Goal: Transaction & Acquisition: Purchase product/service

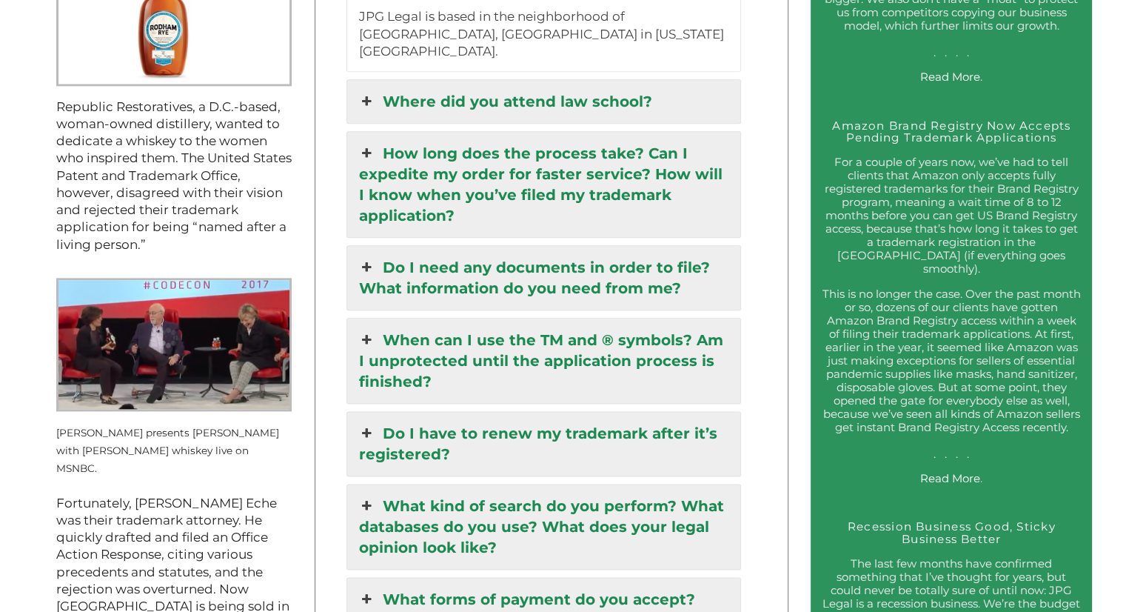
scroll to position [1725, 0]
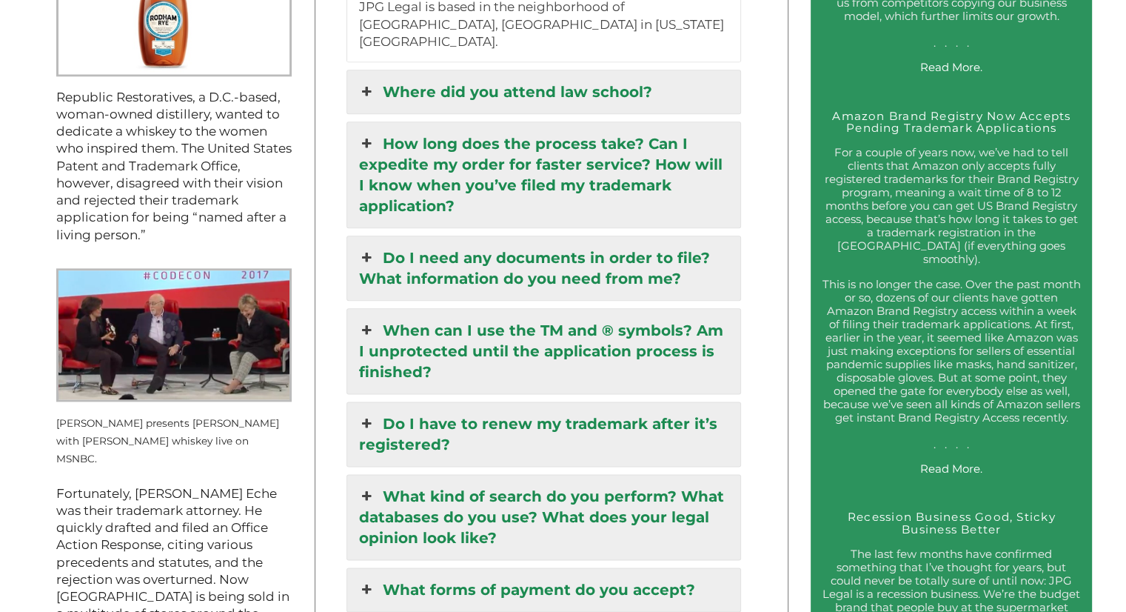
click at [648, 135] on link "How long does the process take? Can I expedite my order for faster service? How…" at bounding box center [543, 174] width 392 height 105
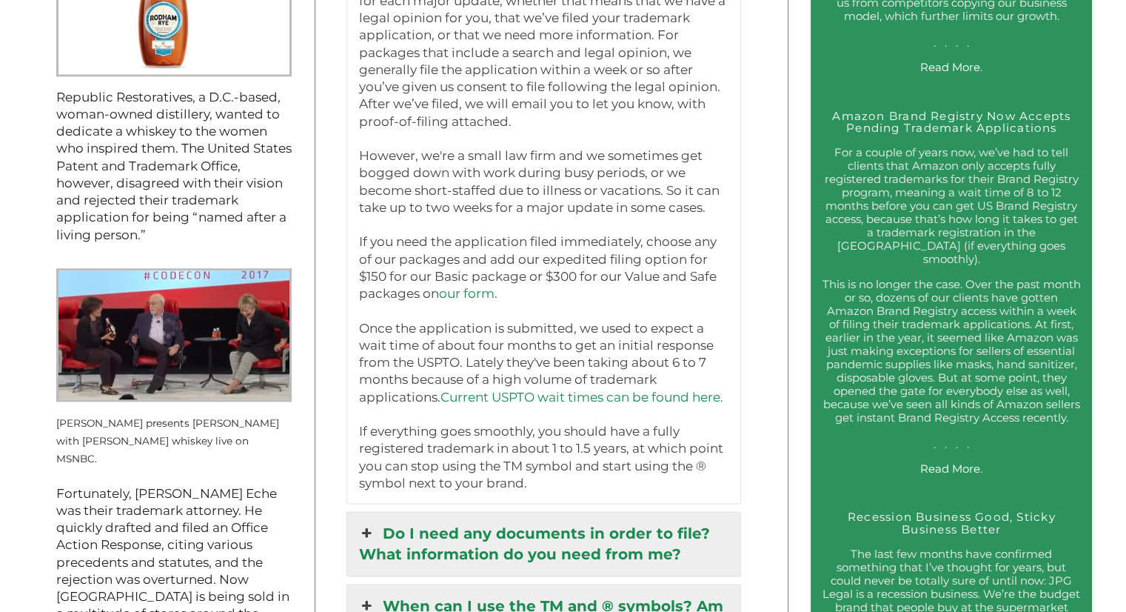
click at [592, 392] on link "Current USPTO wait times can be found here." at bounding box center [581, 396] width 283 height 15
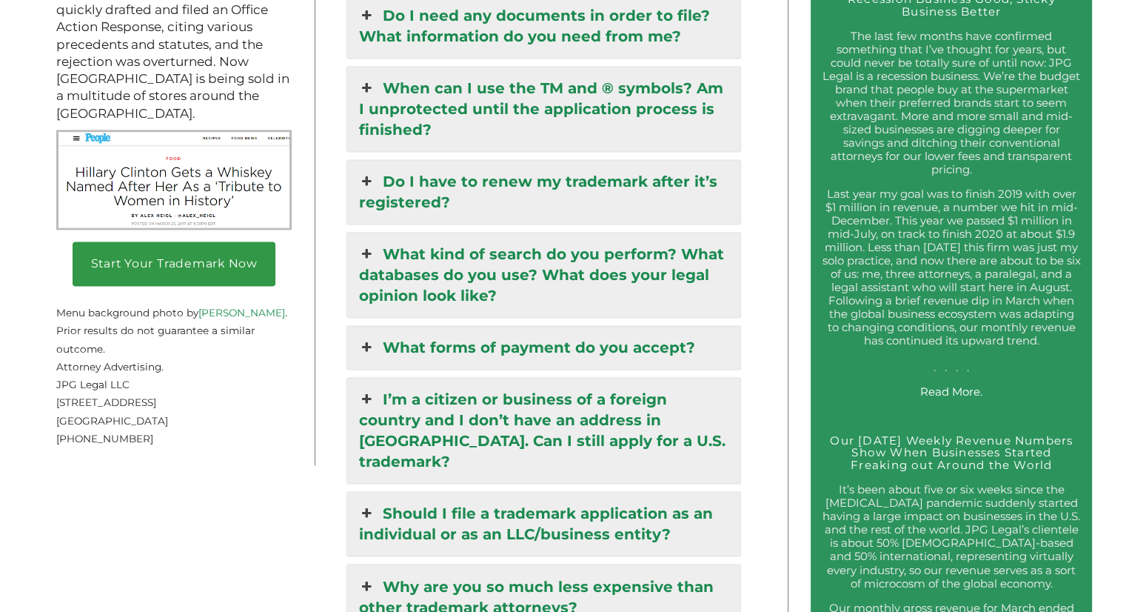
scroll to position [1966, 0]
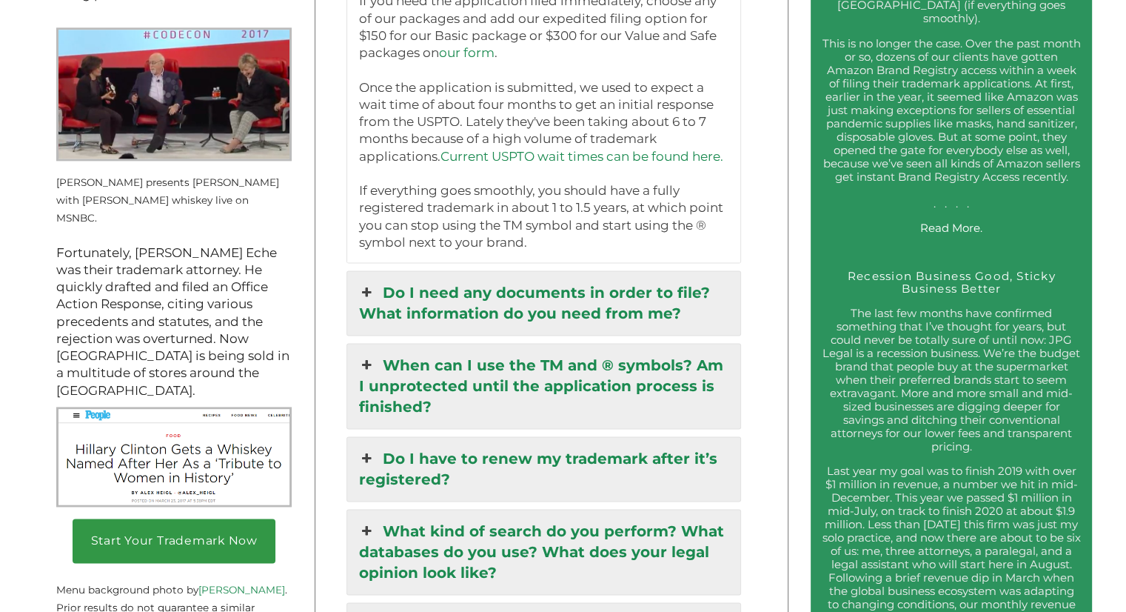
click at [526, 386] on link "When can I use the TM and ® symbols? Am I unprotected until the application pro…" at bounding box center [543, 386] width 392 height 84
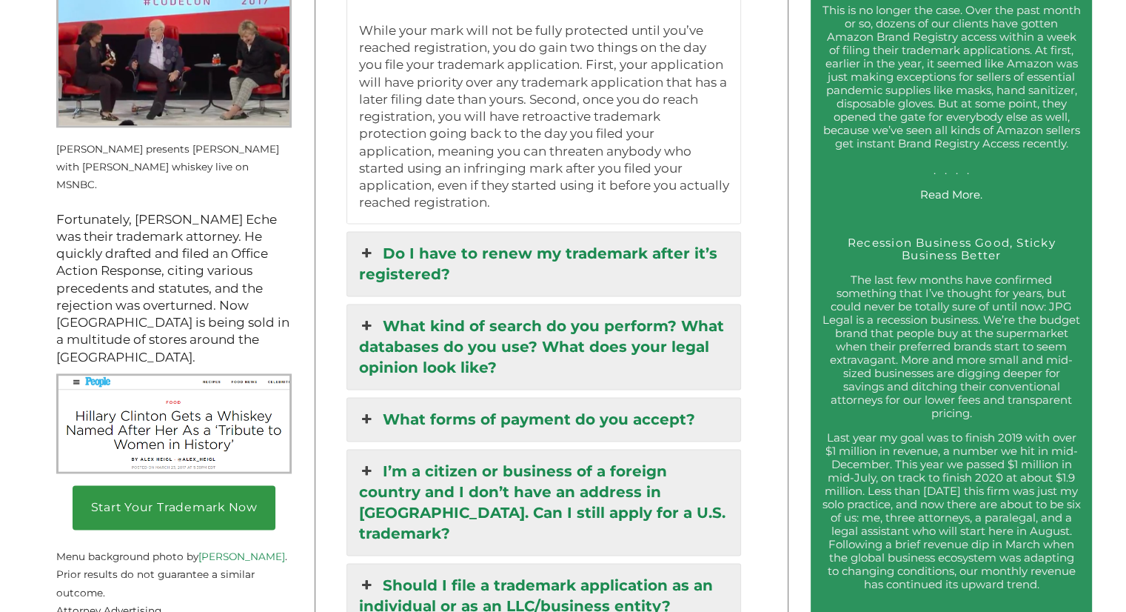
scroll to position [2023, 0]
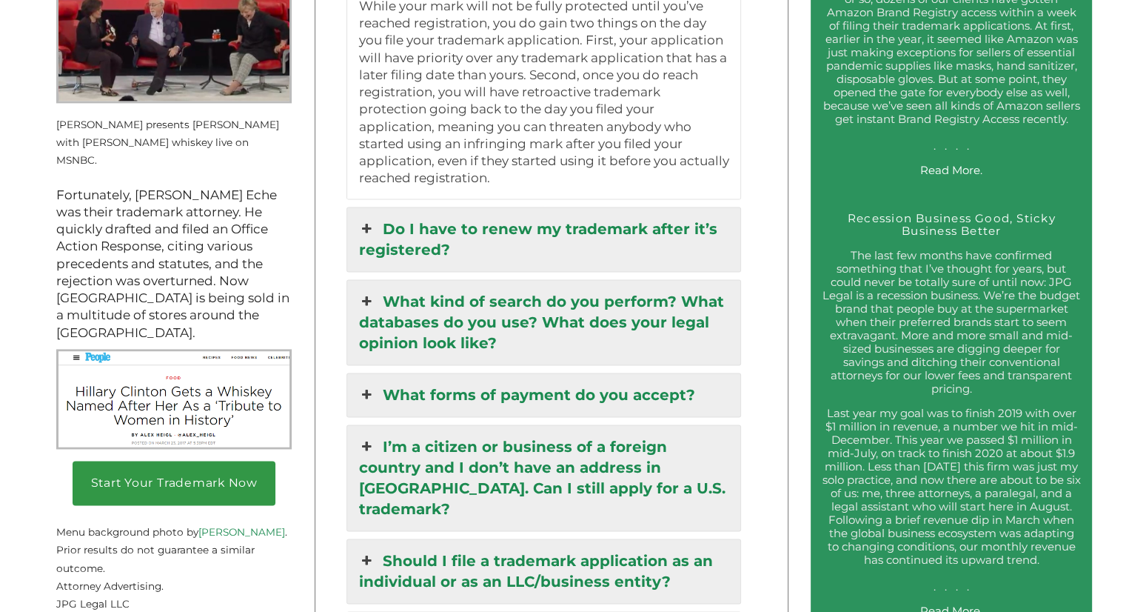
click at [632, 207] on link "Do I have to renew my trademark after it’s registered?" at bounding box center [543, 239] width 392 height 64
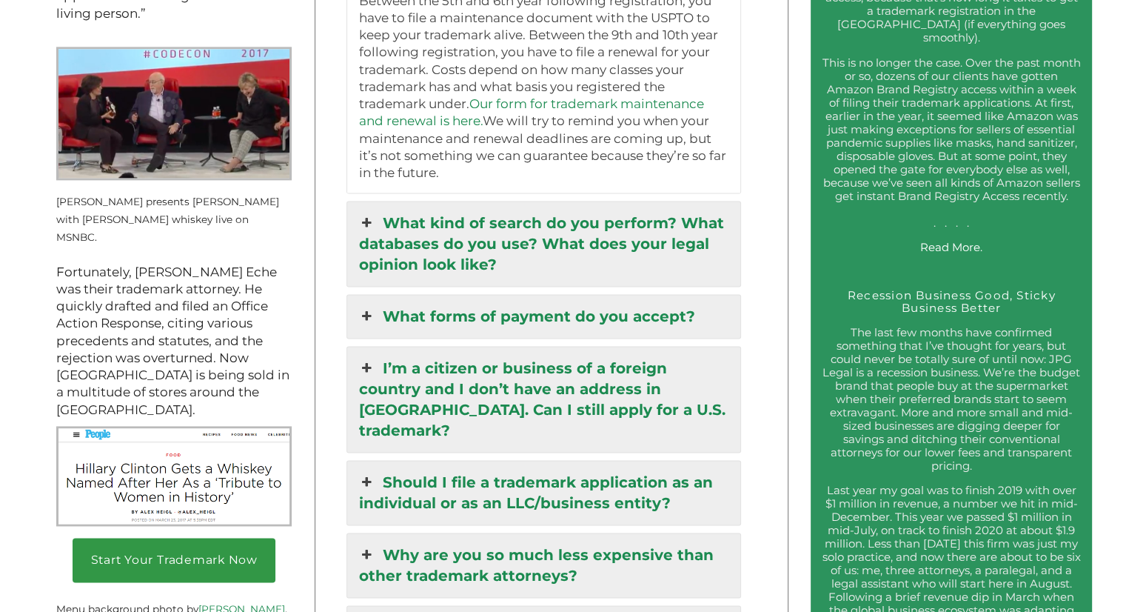
scroll to position [2110, 0]
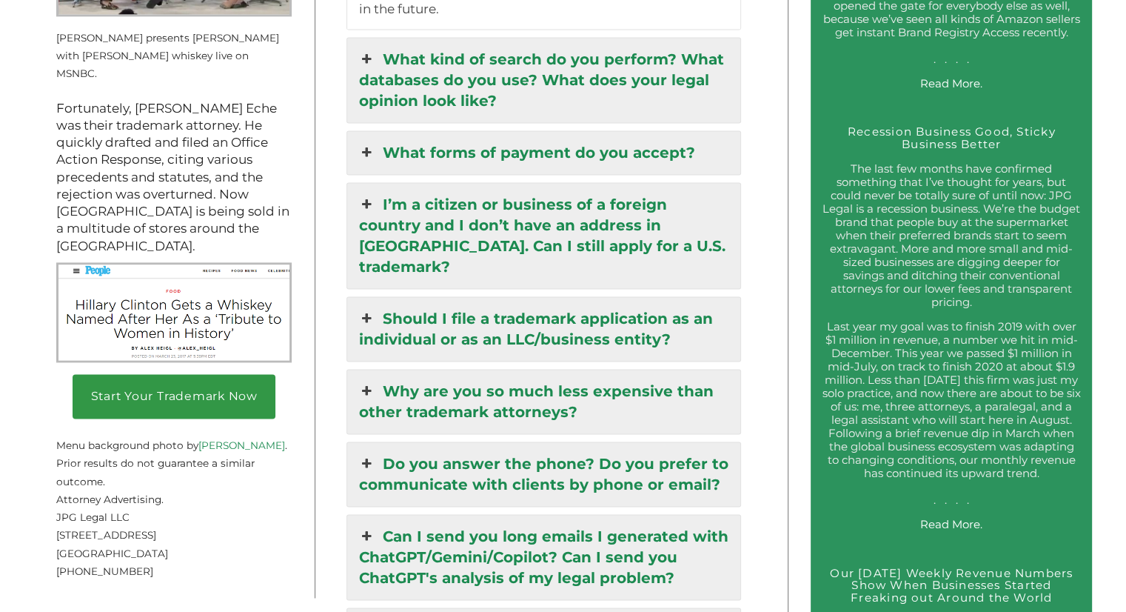
click at [549, 93] on link "What kind of search do you perform? What databases do you use? What does your l…" at bounding box center [543, 80] width 392 height 84
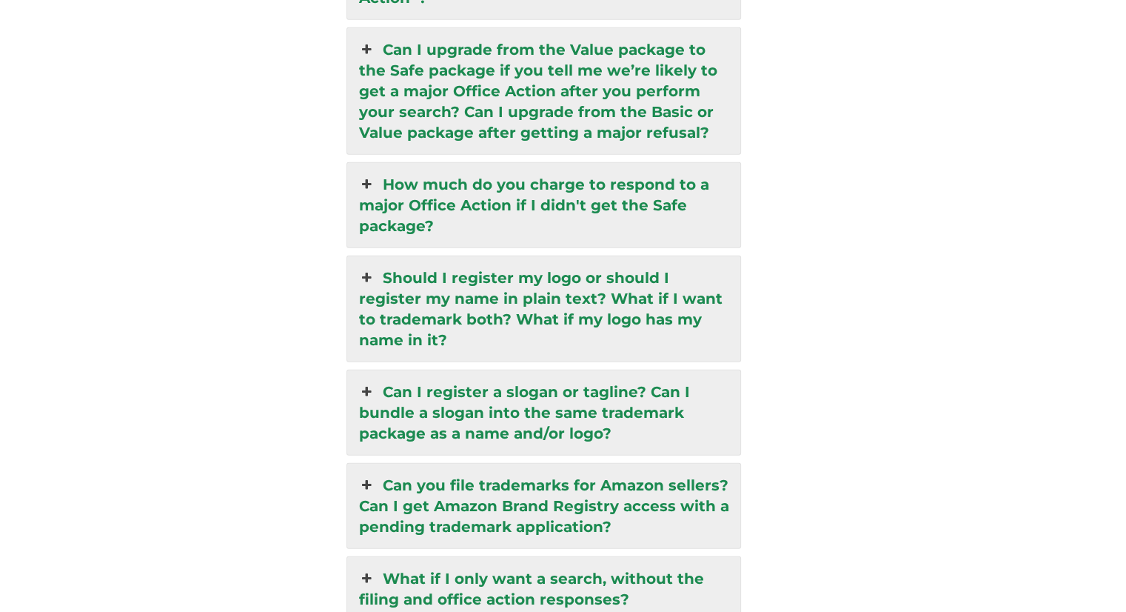
scroll to position [3791, 0]
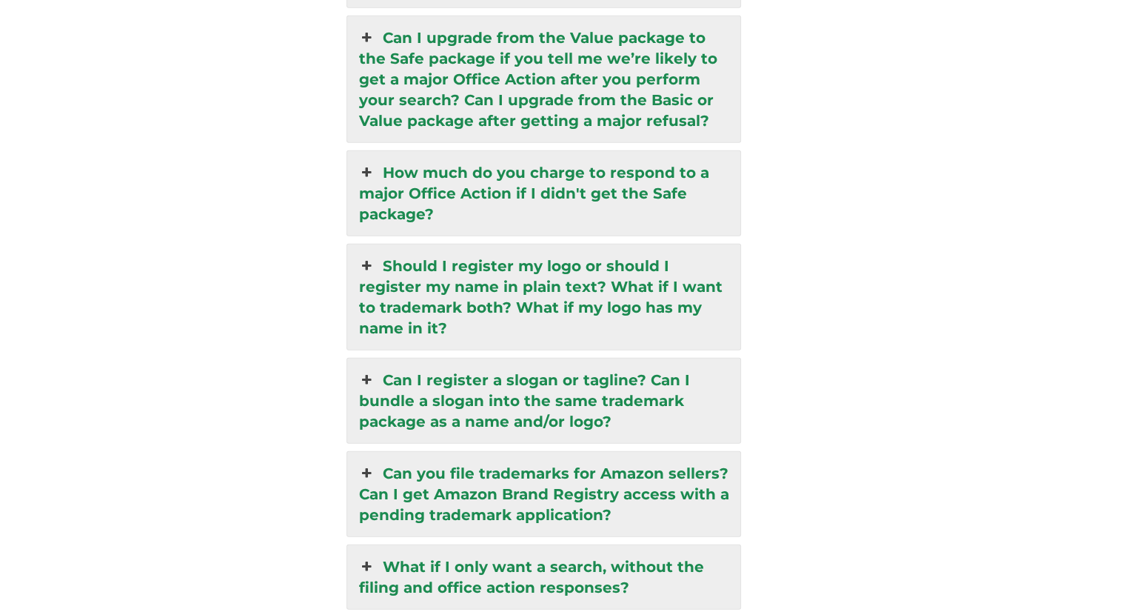
click at [634, 267] on link "Should I register my logo or should I register my name in plain text? What if I…" at bounding box center [543, 296] width 392 height 105
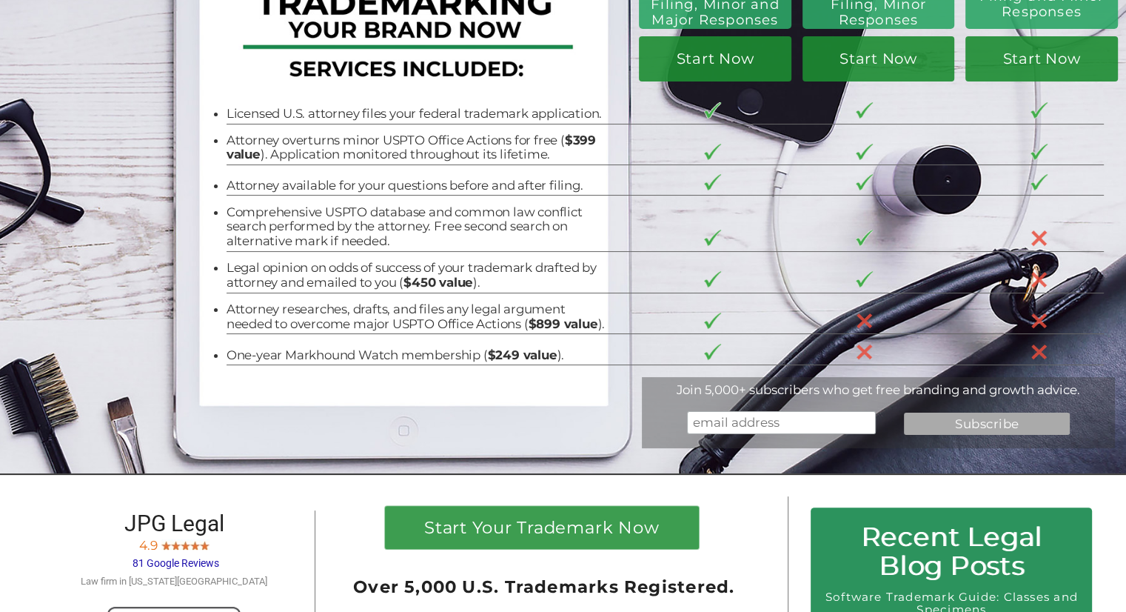
scroll to position [0, 0]
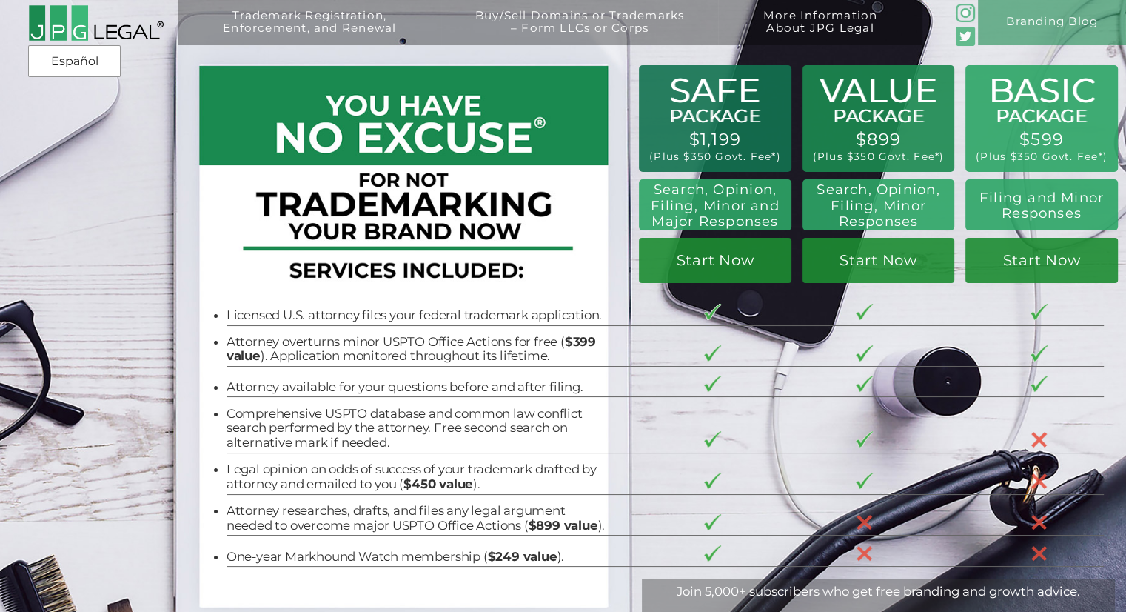
drag, startPoint x: 891, startPoint y: 146, endPoint x: 898, endPoint y: 169, distance: 24.1
click at [898, 169] on div "Trademark Registration, Enforcement, and Renewal File a Trademark Application T…" at bounding box center [563, 101] width 1126 height 203
click at [857, 255] on link "Start Now" at bounding box center [879, 260] width 152 height 44
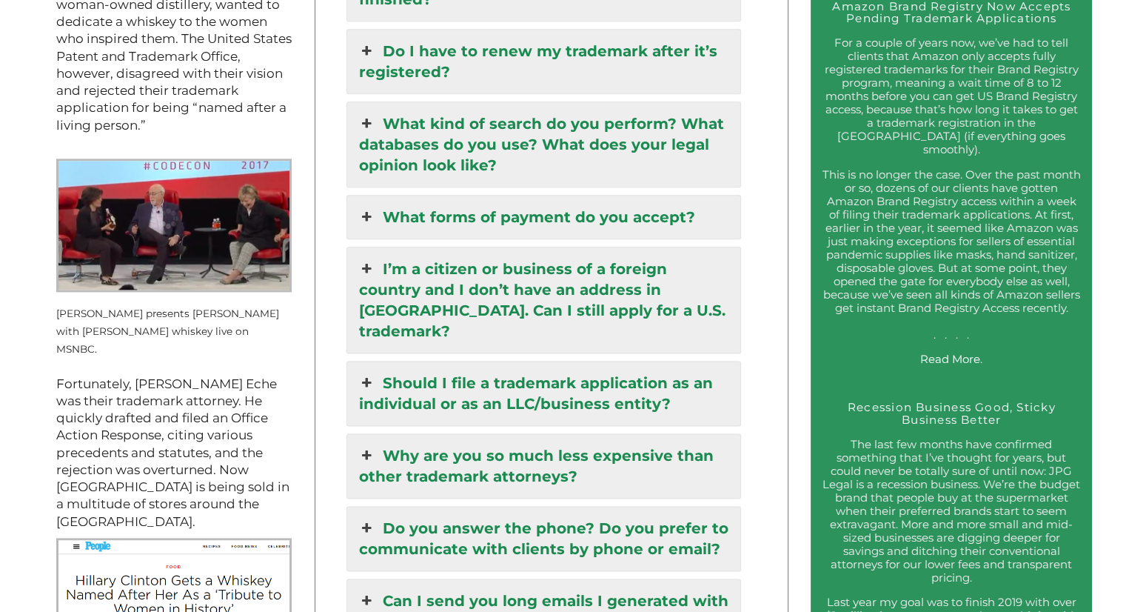
scroll to position [1845, 0]
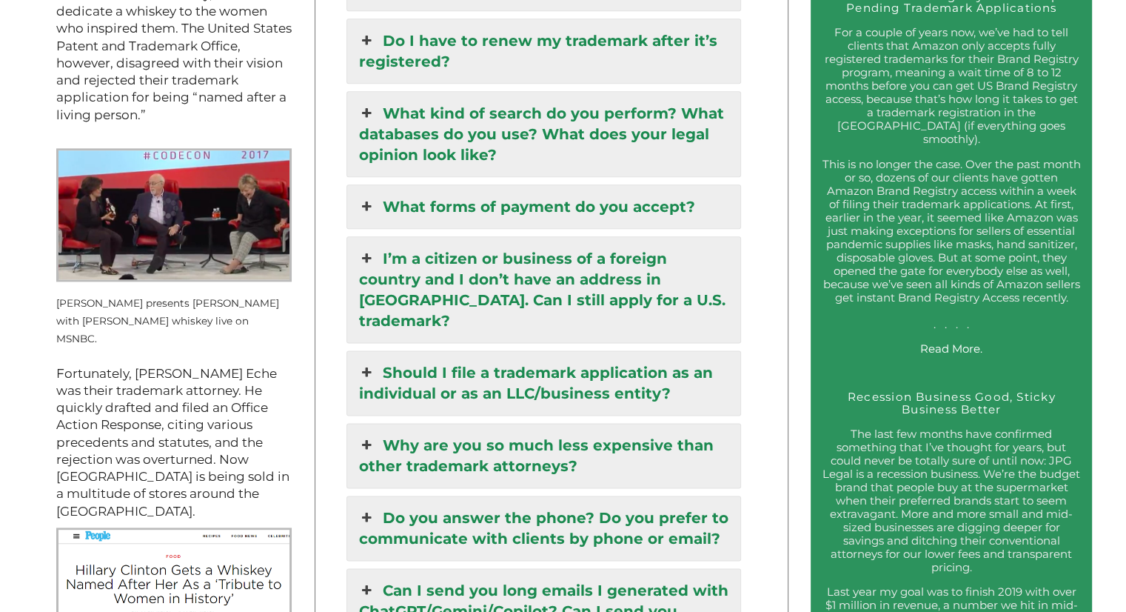
click at [488, 19] on link "Do I have to renew my trademark after it’s registered?" at bounding box center [543, 51] width 392 height 64
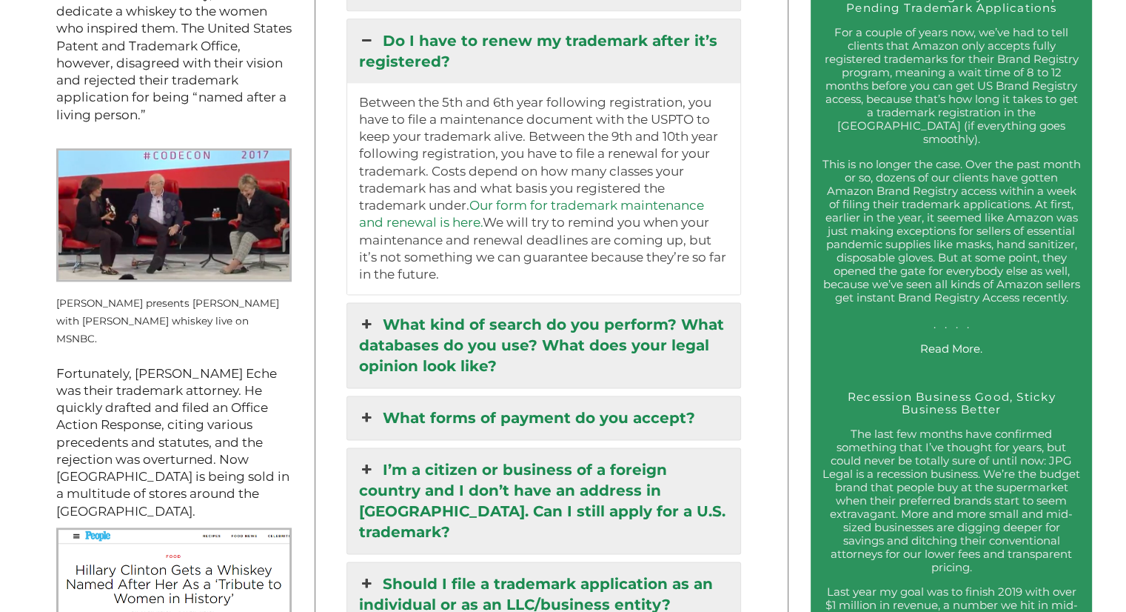
click at [525, 201] on link "Our form for trademark maintenance and renewal is here." at bounding box center [530, 214] width 345 height 32
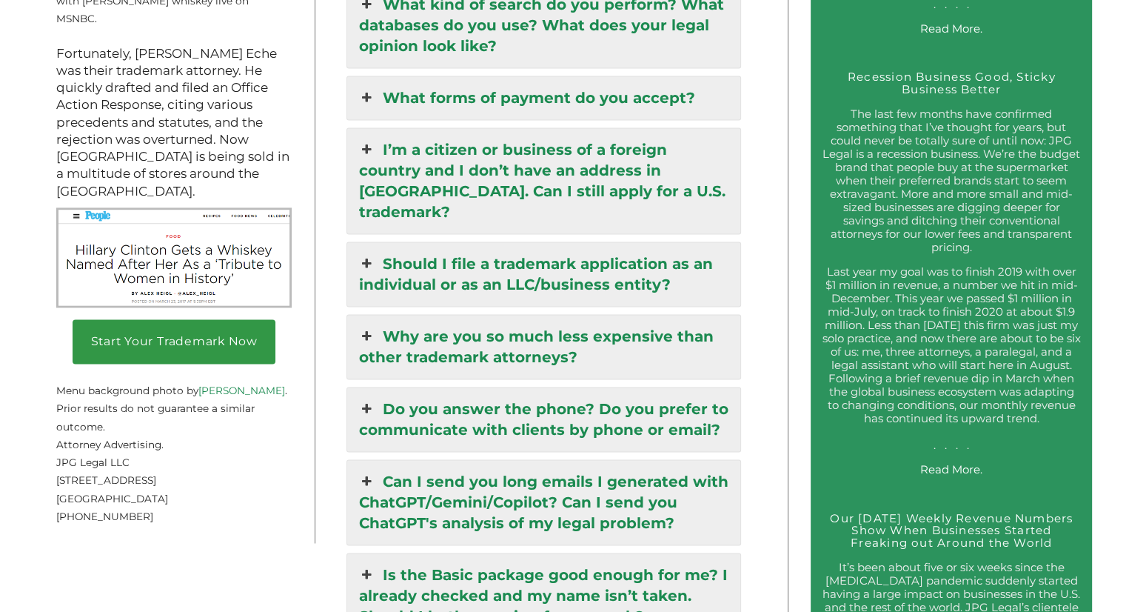
scroll to position [2180, 0]
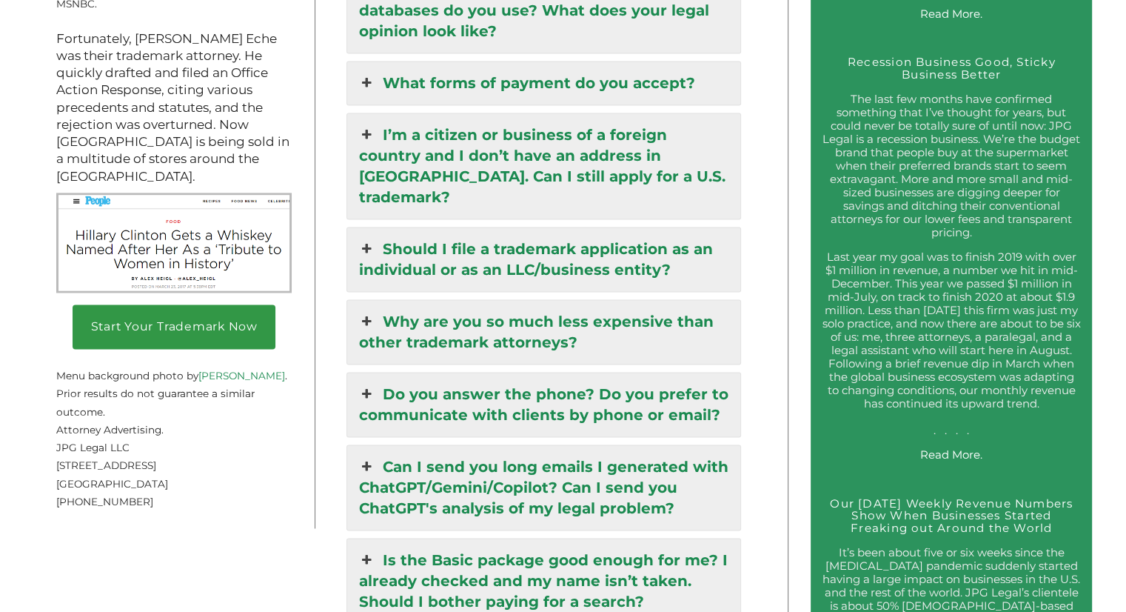
click at [545, 156] on link "I’m a citizen or business of a foreign country and I don’t have an address in t…" at bounding box center [543, 165] width 392 height 105
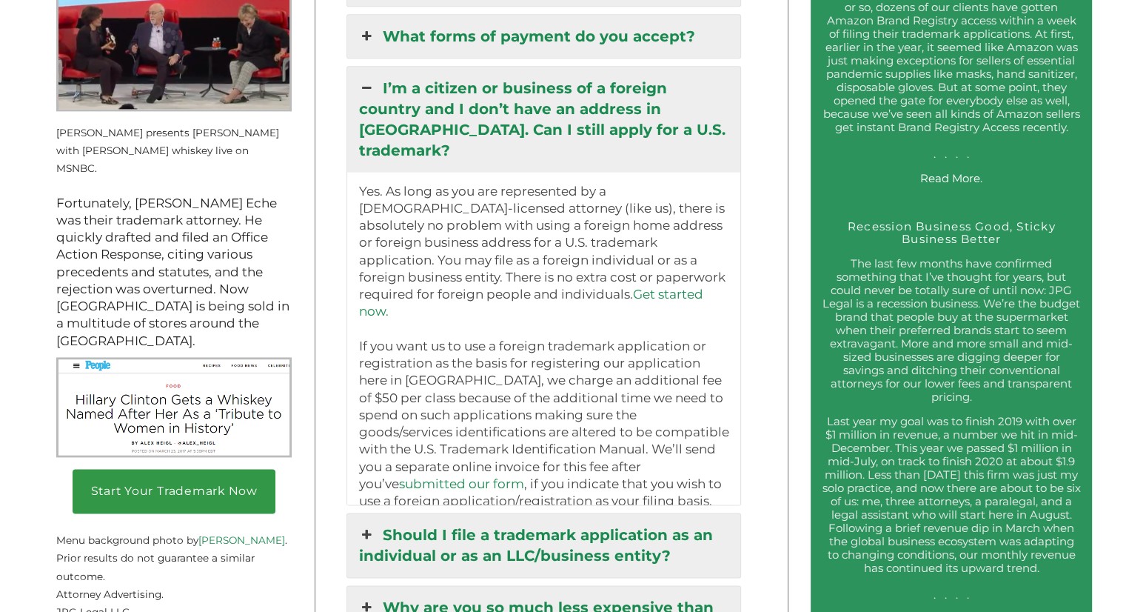
scroll to position [1969, 0]
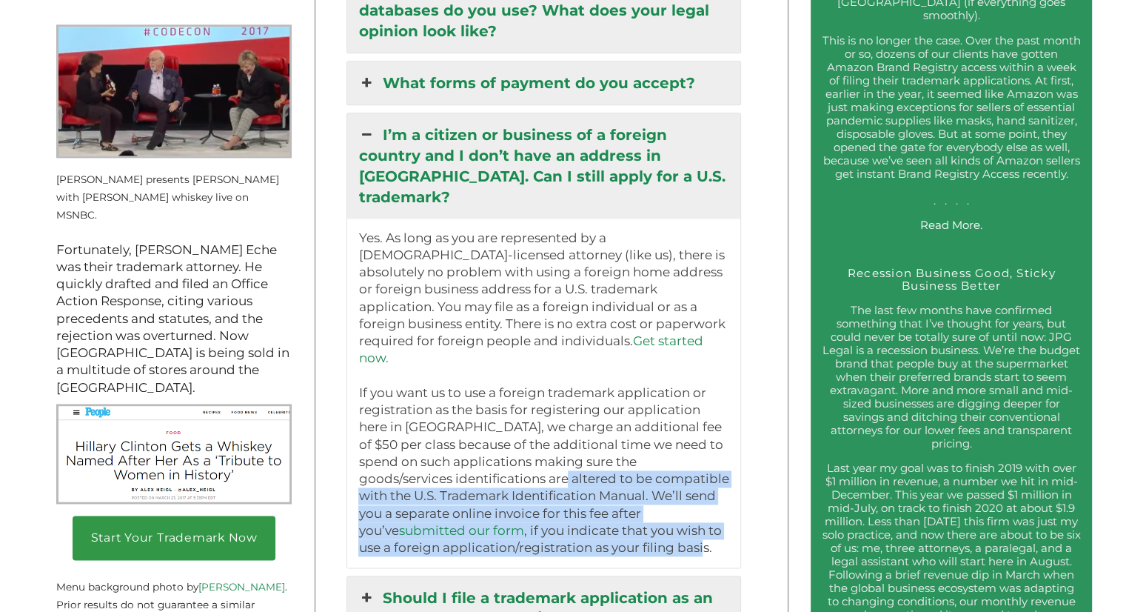
drag, startPoint x: 470, startPoint y: 421, endPoint x: 622, endPoint y: 504, distance: 172.9
click at [622, 504] on p "Yes. As long as you are represented by a US-licensed attorney (like us), there …" at bounding box center [543, 393] width 370 height 327
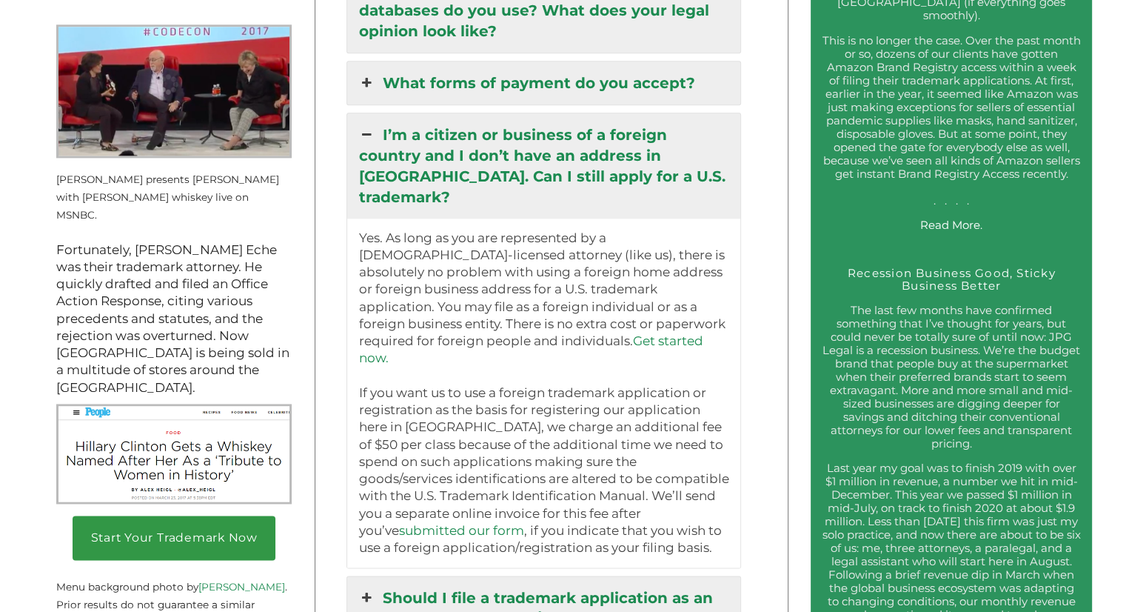
click at [662, 503] on p "Yes. As long as you are represented by a US-licensed attorney (like us), there …" at bounding box center [543, 393] width 370 height 327
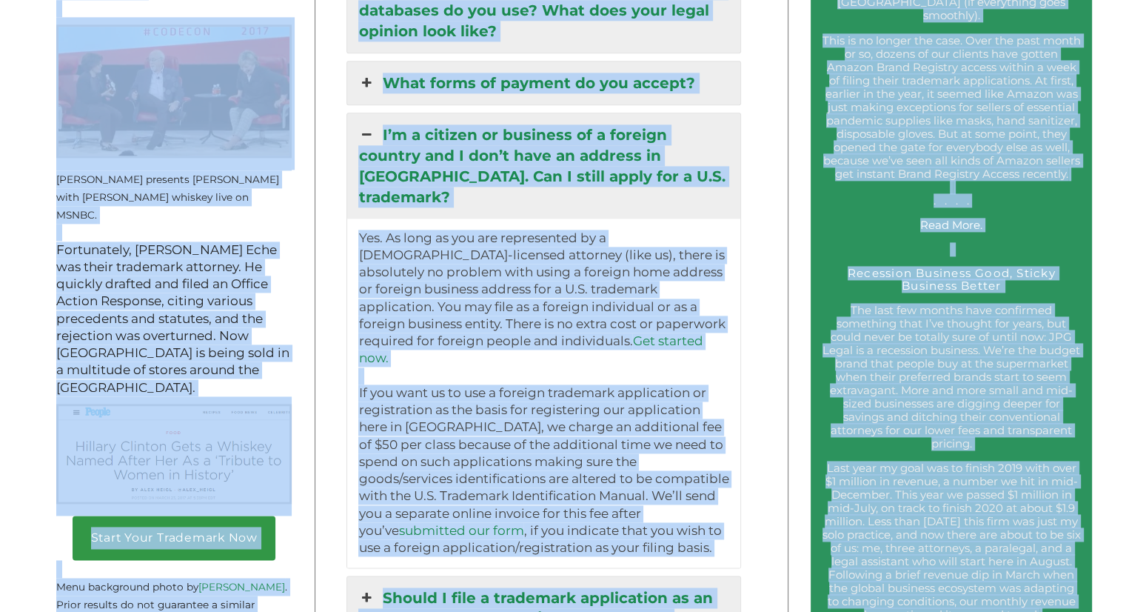
drag, startPoint x: 1119, startPoint y: 320, endPoint x: 1136, endPoint y: 344, distance: 29.8
click at [1125, 344] on html "Trademark Registration, Enforcement, and Renewal File a Trademark Application T…" at bounding box center [563, 499] width 1126 height 4936
click at [601, 441] on p "Yes. As long as you are represented by a US-licensed attorney (like us), there …" at bounding box center [543, 393] width 370 height 327
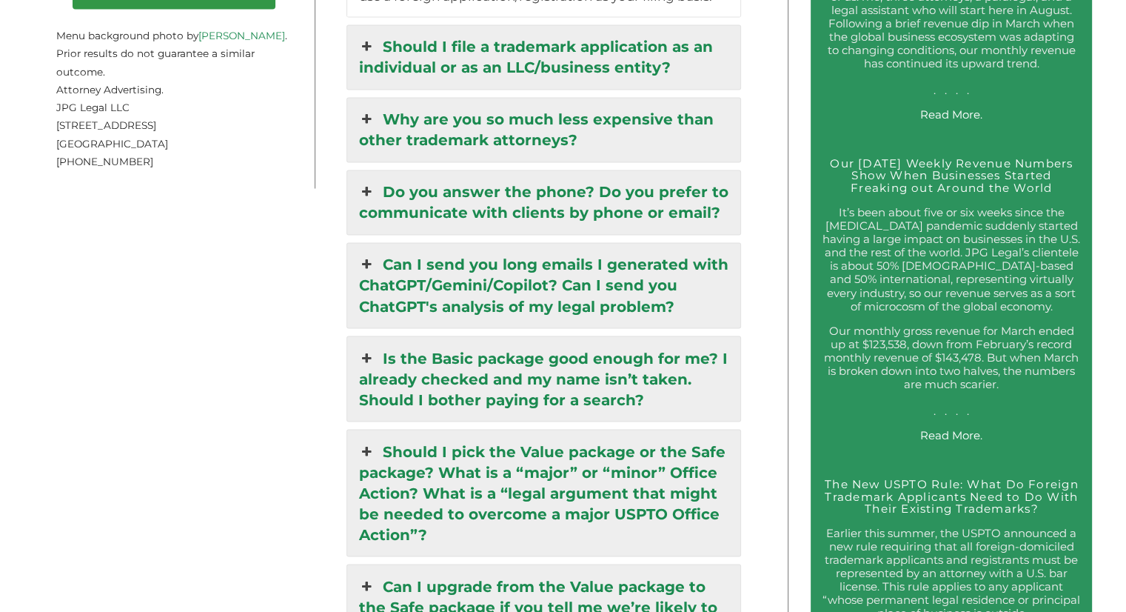
scroll to position [2549, 0]
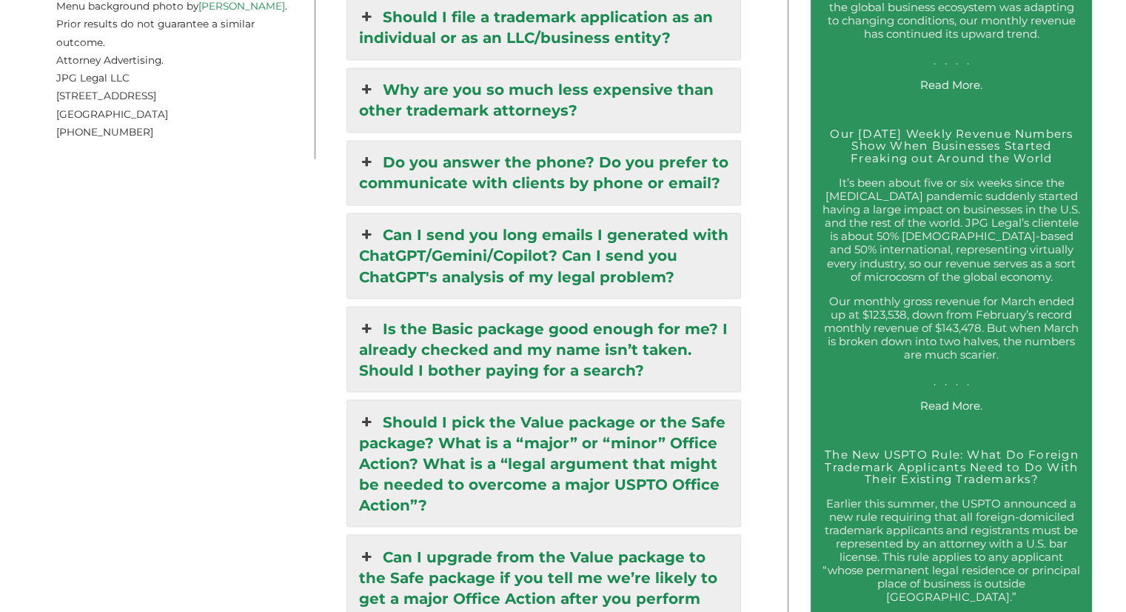
click at [706, 68] on link "Why are you so much less expensive than other trademark attorneys?" at bounding box center [543, 100] width 392 height 64
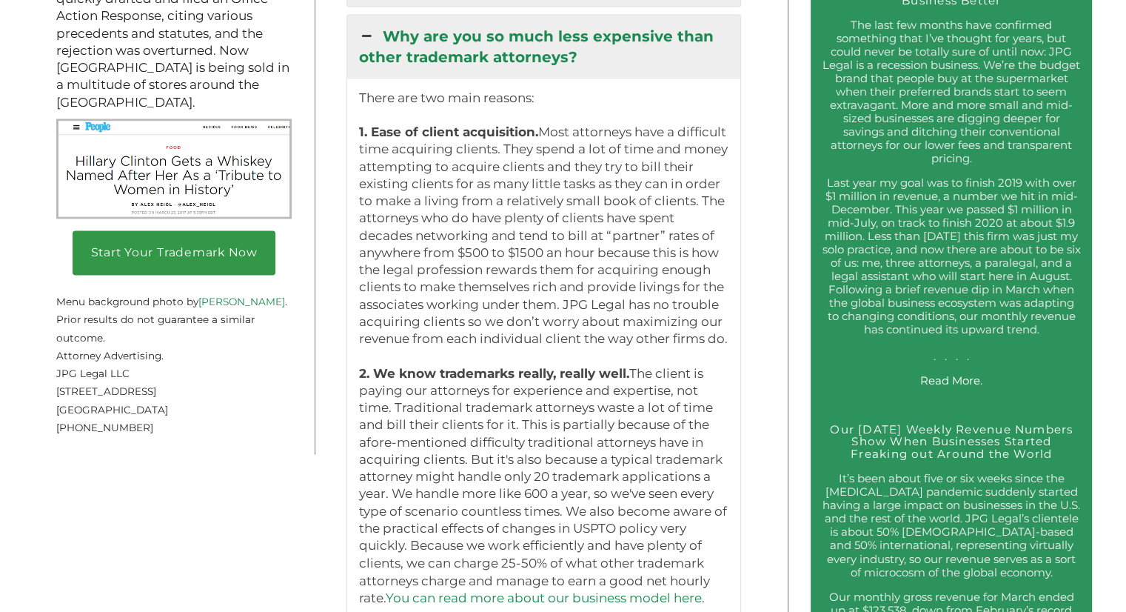
scroll to position [2217, 0]
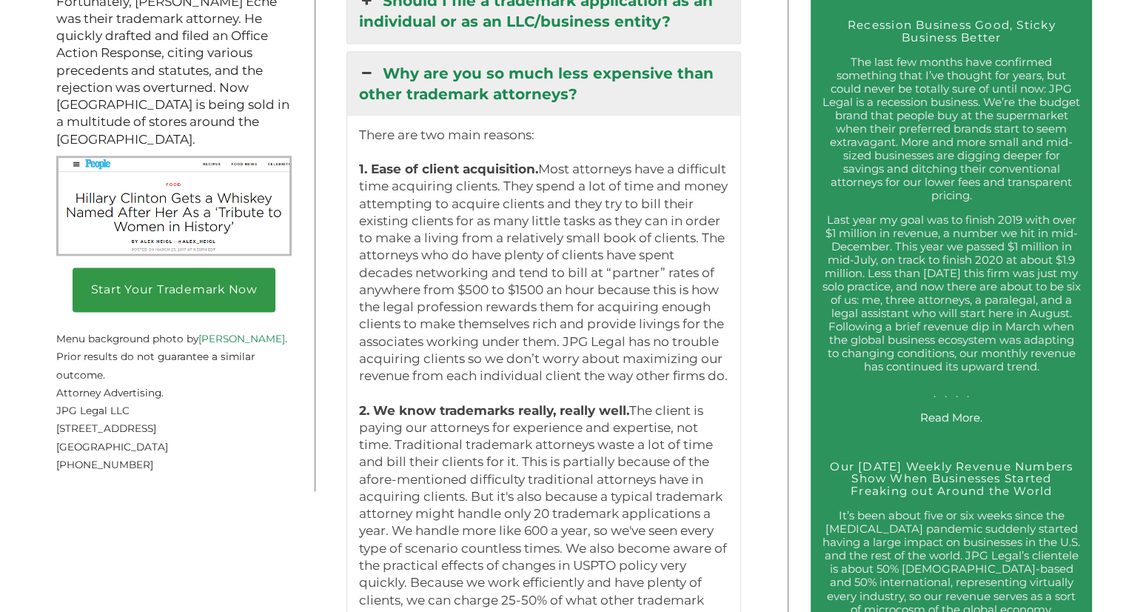
click at [706, 64] on link "Why are you so much less expensive than other trademark attorneys?" at bounding box center [543, 84] width 392 height 64
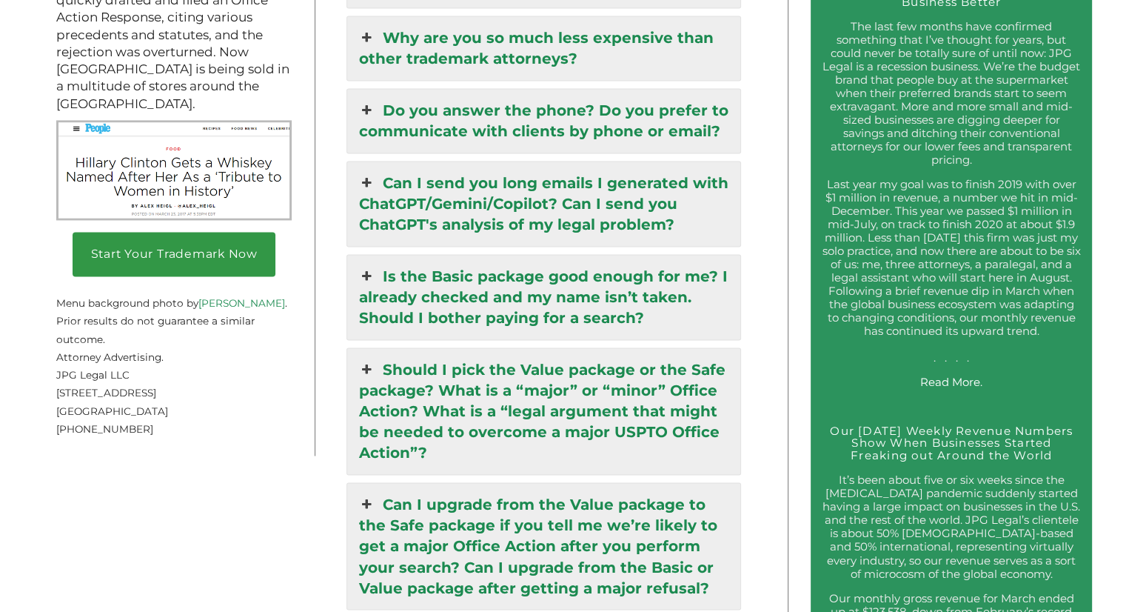
scroll to position [2523, 0]
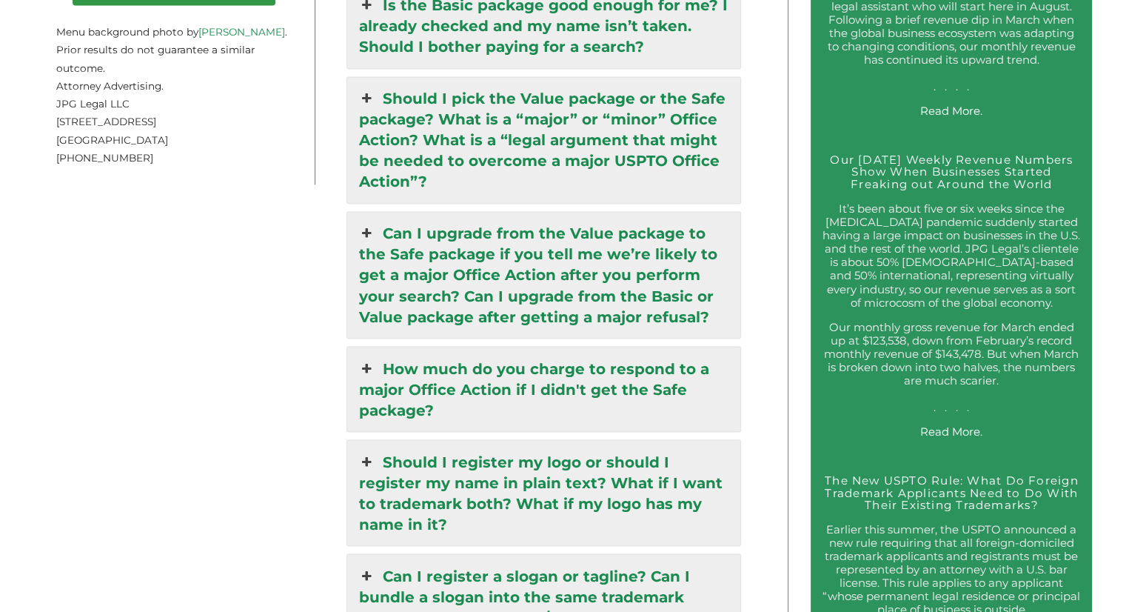
click at [551, 119] on link "Should I pick the Value package or the Safe package? What is a “major” or “mino…" at bounding box center [543, 140] width 392 height 126
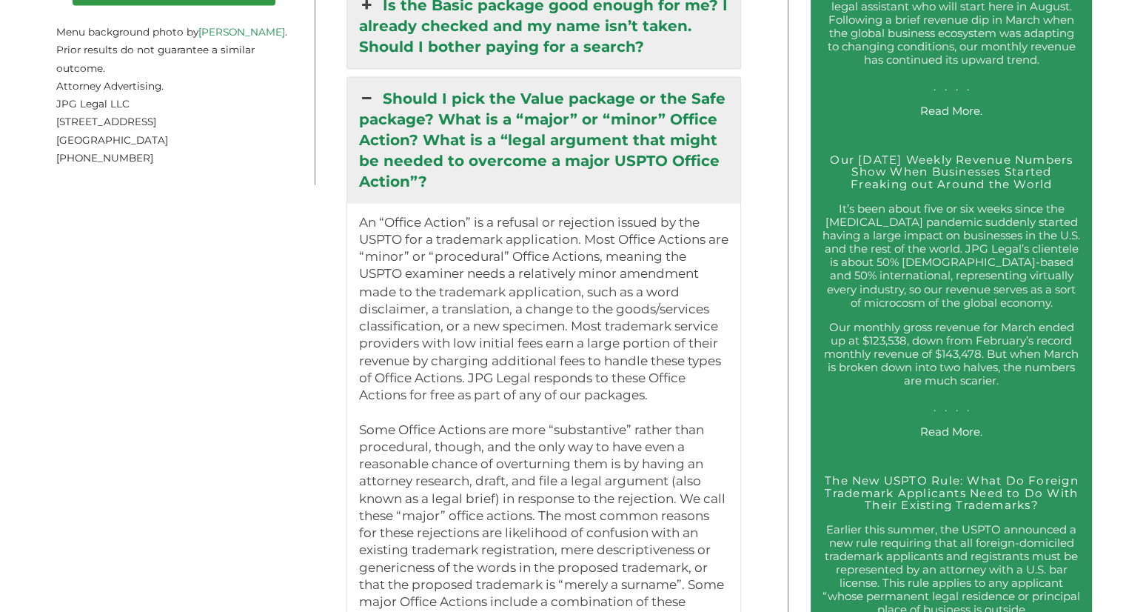
click at [551, 119] on link "Should I pick the Value package or the Safe package? What is a “major” or “mino…" at bounding box center [543, 140] width 392 height 126
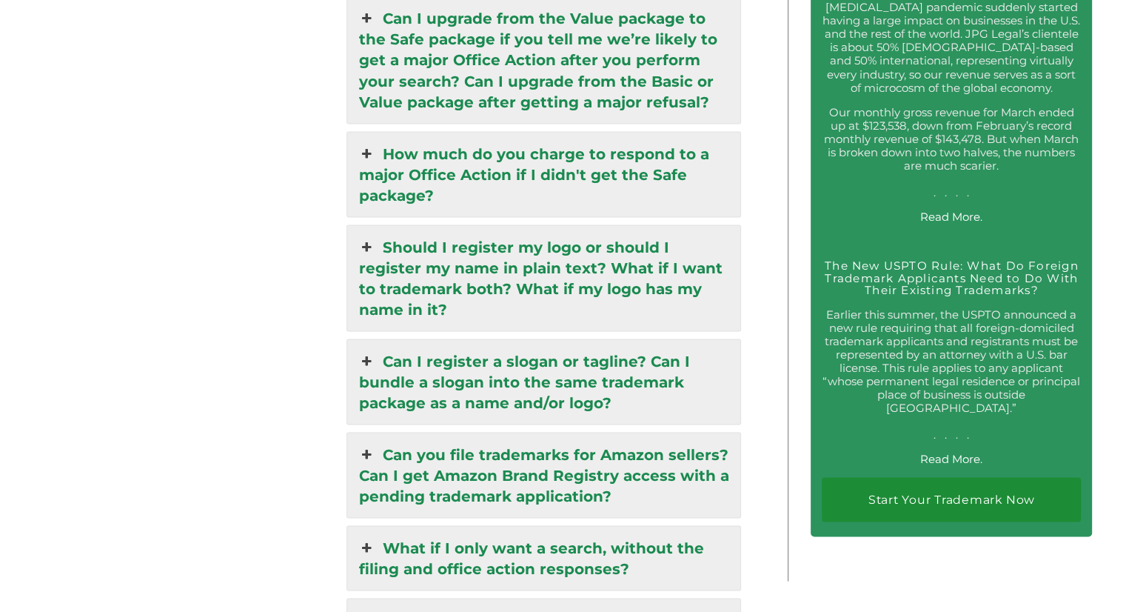
scroll to position [2747, 0]
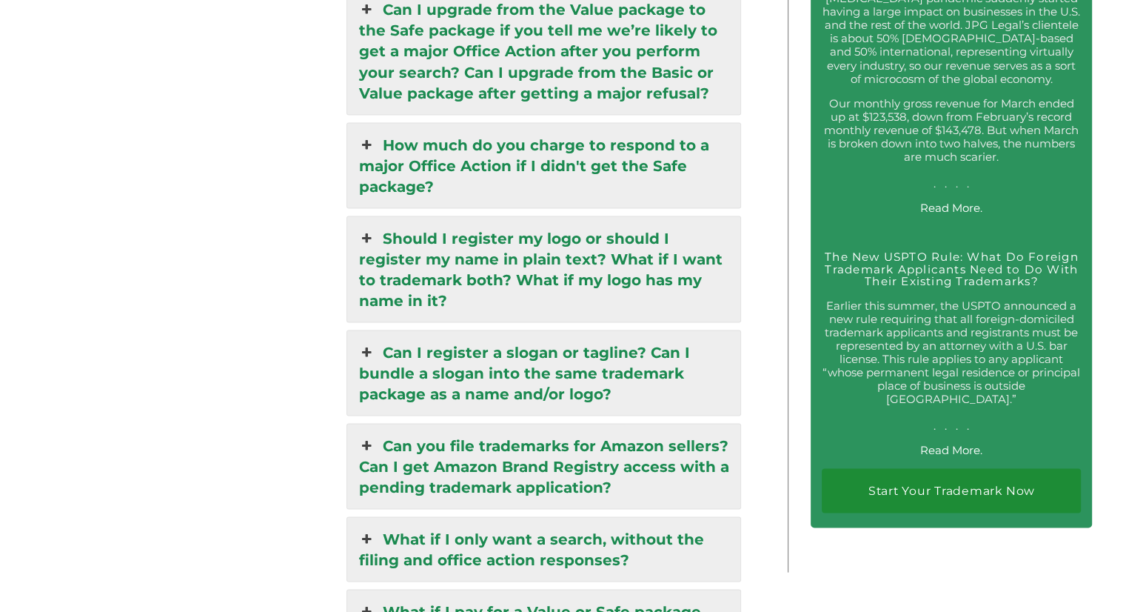
click at [657, 244] on link "Should I register my logo or should I register my name in plain text? What if I…" at bounding box center [543, 268] width 392 height 105
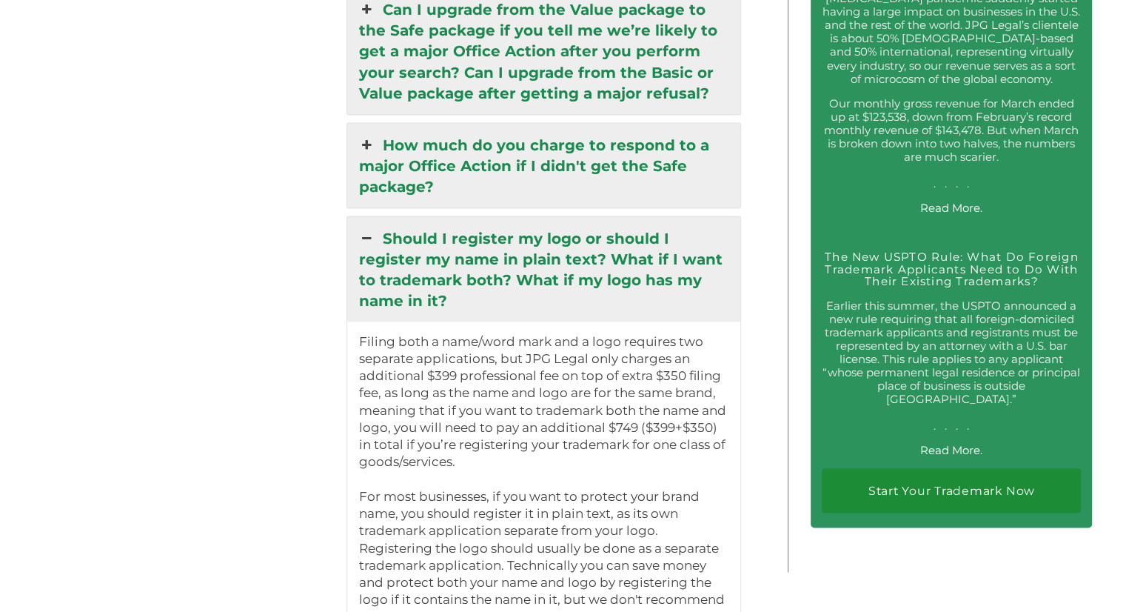
drag, startPoint x: 657, startPoint y: 244, endPoint x: 986, endPoint y: 412, distance: 369.2
click at [631, 230] on link "Should I register my logo or should I register my name in plain text? What if I…" at bounding box center [543, 268] width 392 height 105
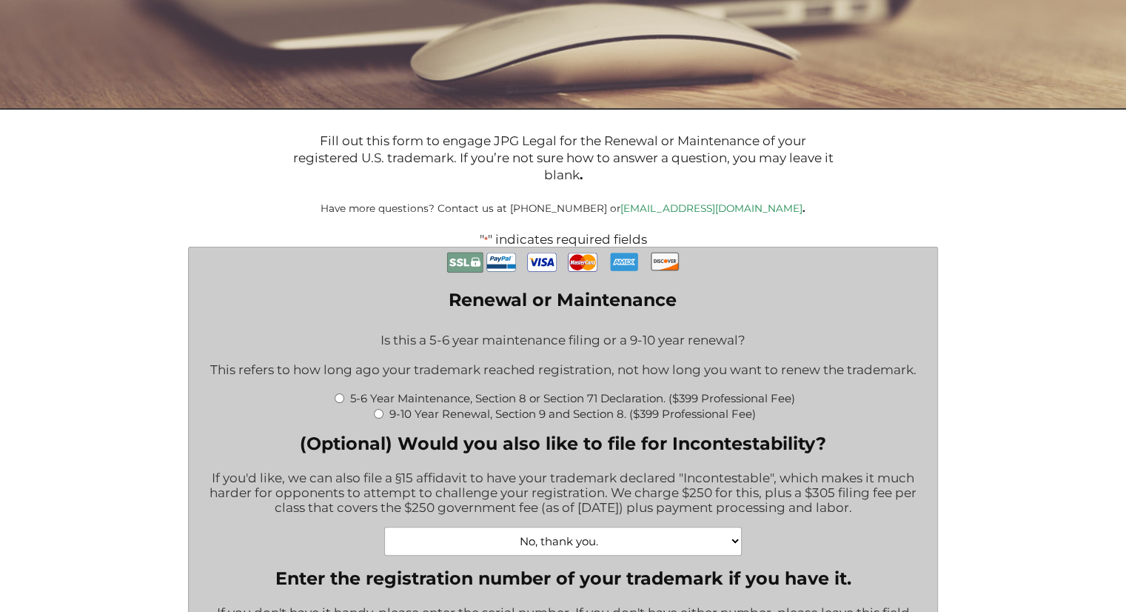
scroll to position [164, 0]
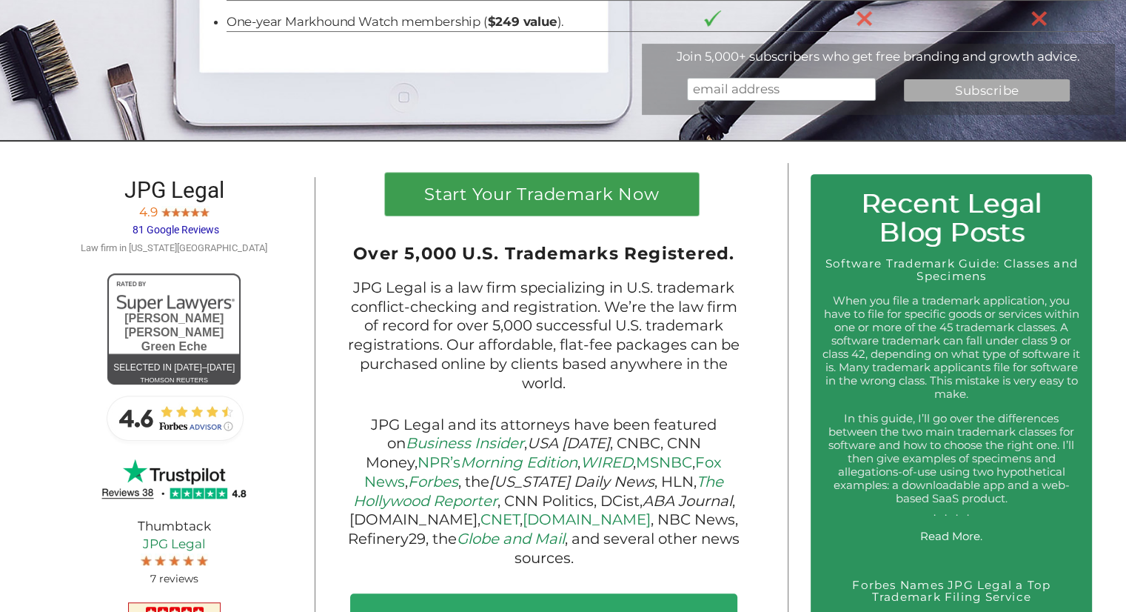
scroll to position [1069, 0]
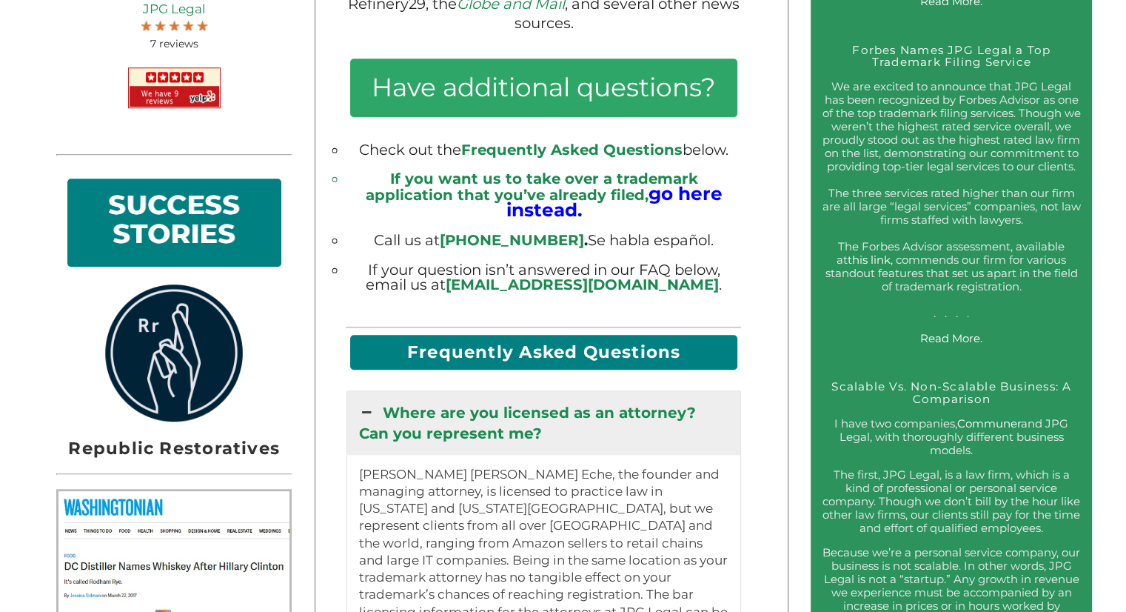
drag, startPoint x: 1122, startPoint y: 136, endPoint x: 1111, endPoint y: 66, distance: 71.2
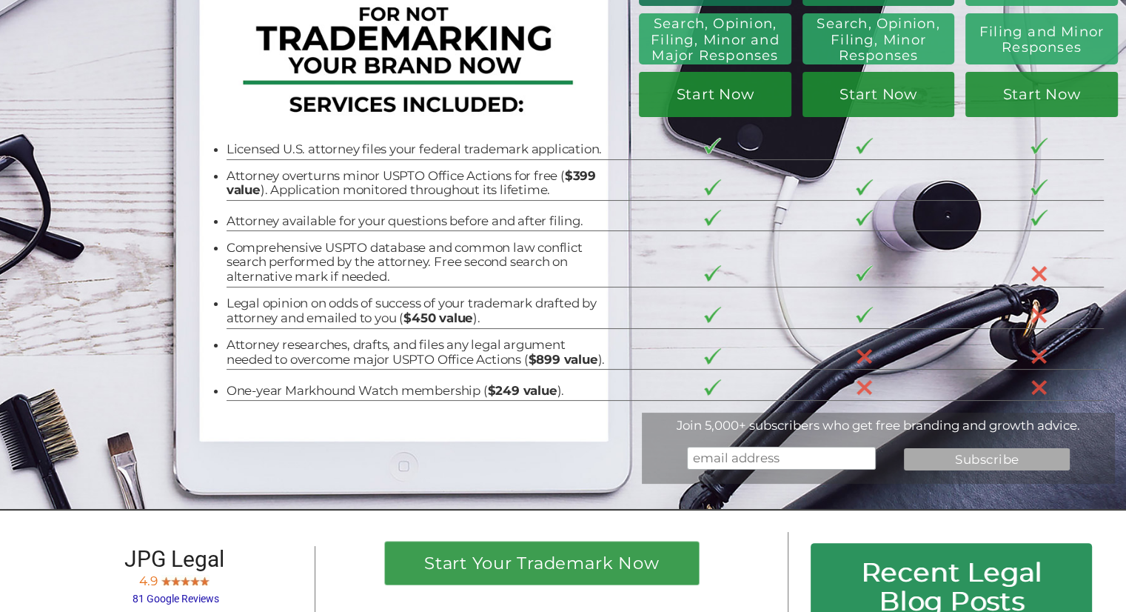
scroll to position [170, 0]
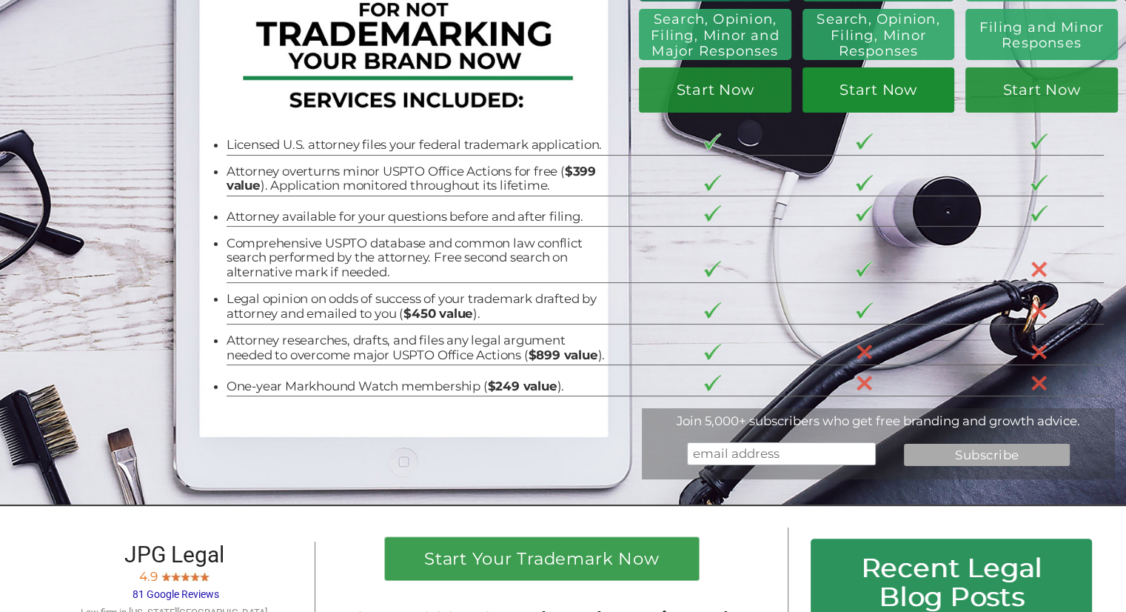
click at [868, 107] on link "Start Now" at bounding box center [879, 89] width 152 height 44
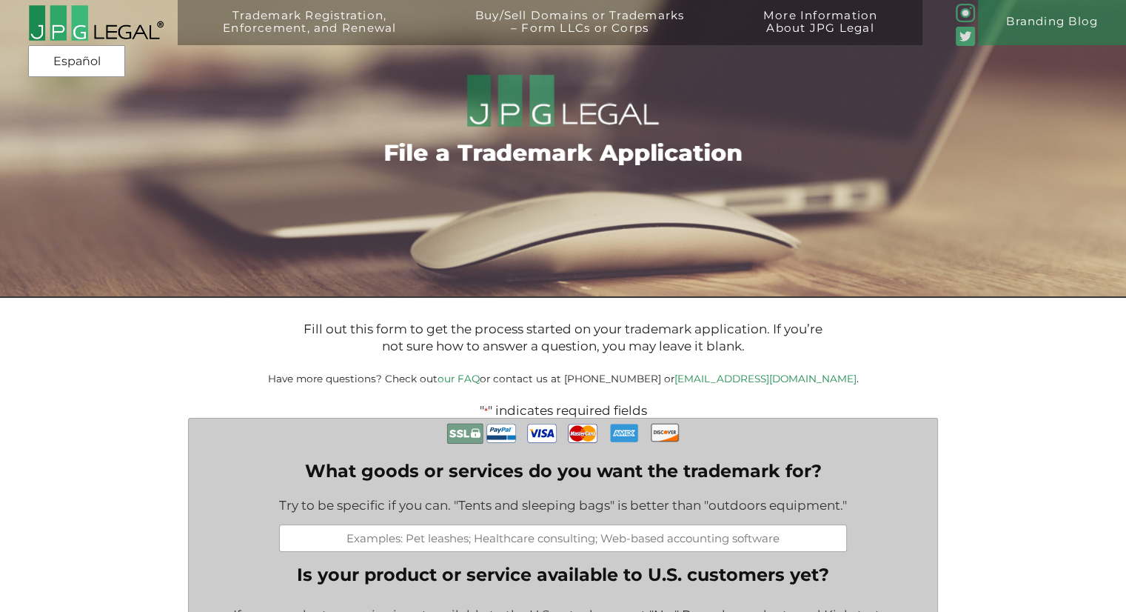
click at [369, 538] on input "What goods or services do you want the trademark for?" at bounding box center [563, 537] width 568 height 27
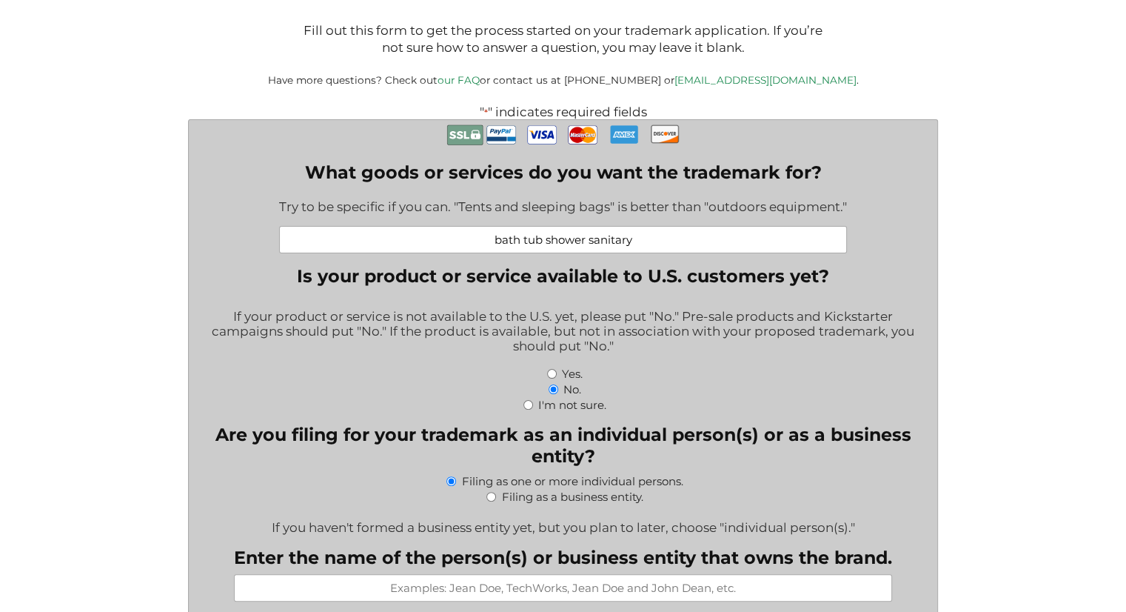
scroll to position [308, 0]
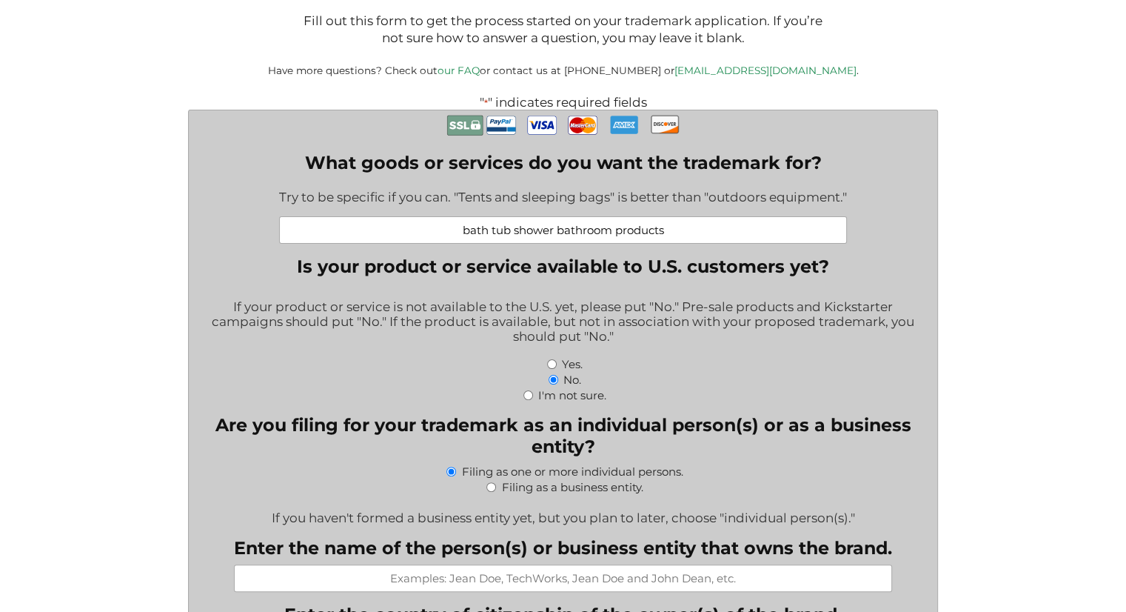
type input "bath tub shower bathroom products"
click at [632, 327] on div "If your product or service is not available to the U.S. yet, please put "No." P…" at bounding box center [563, 322] width 726 height 66
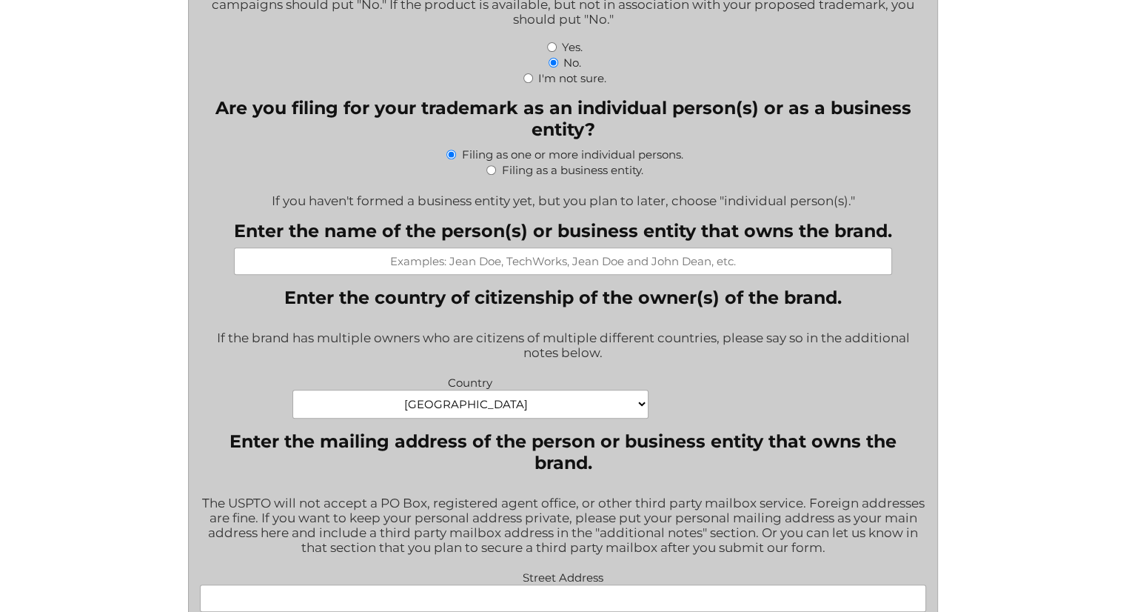
scroll to position [618, 0]
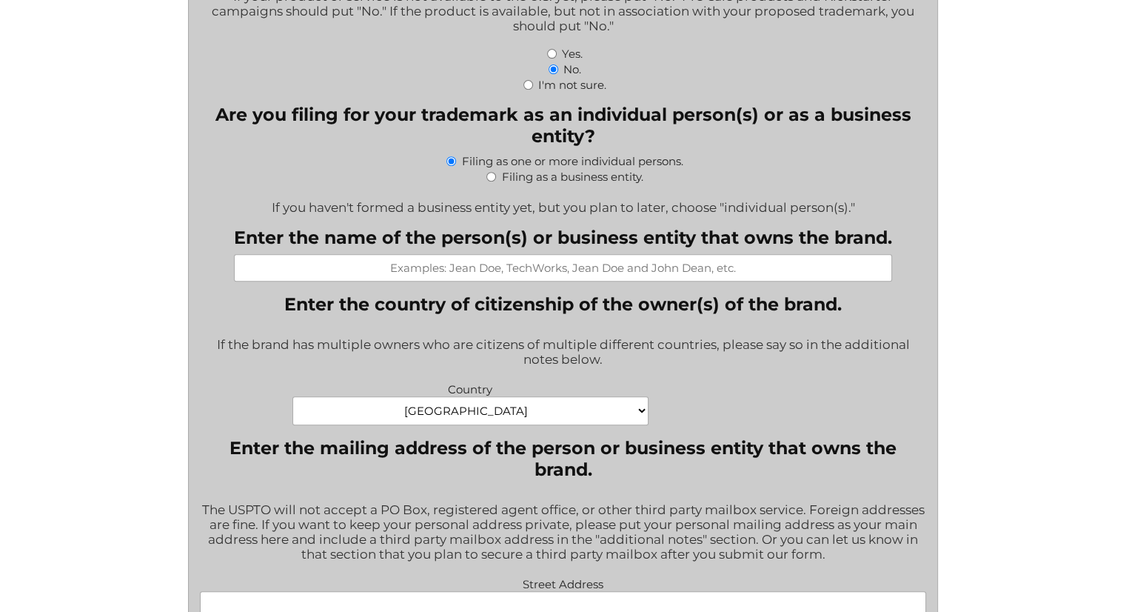
click at [488, 181] on input "Filing as a business entity." at bounding box center [491, 177] width 10 height 10
radio input "true"
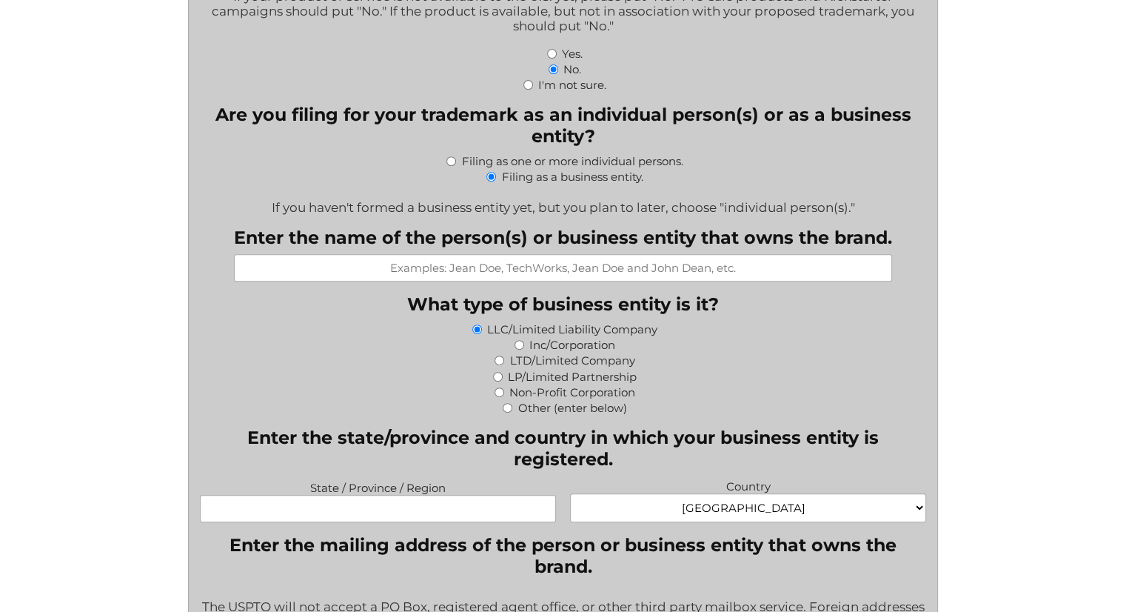
click at [432, 276] on input "Enter the name of the person(s) or business entity that owns the brand." at bounding box center [563, 267] width 658 height 27
click at [317, 510] on input "State / Province / Region" at bounding box center [378, 508] width 356 height 27
type input "KY"
click at [512, 267] on input "Enter the name of the person(s) or business entity that owns the brand." at bounding box center [563, 267] width 658 height 27
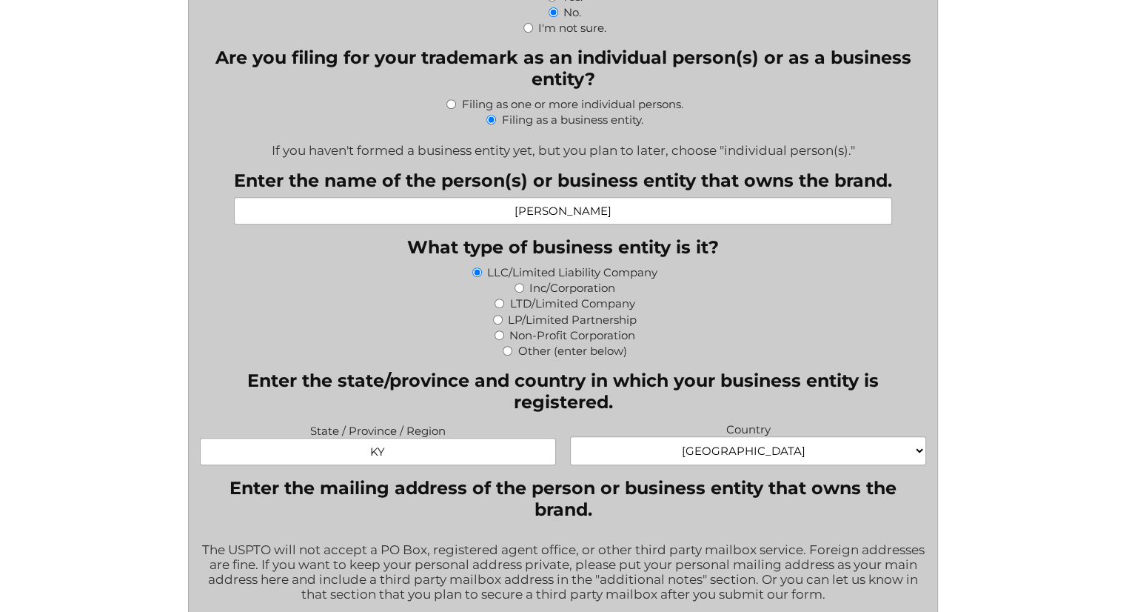
scroll to position [607, 0]
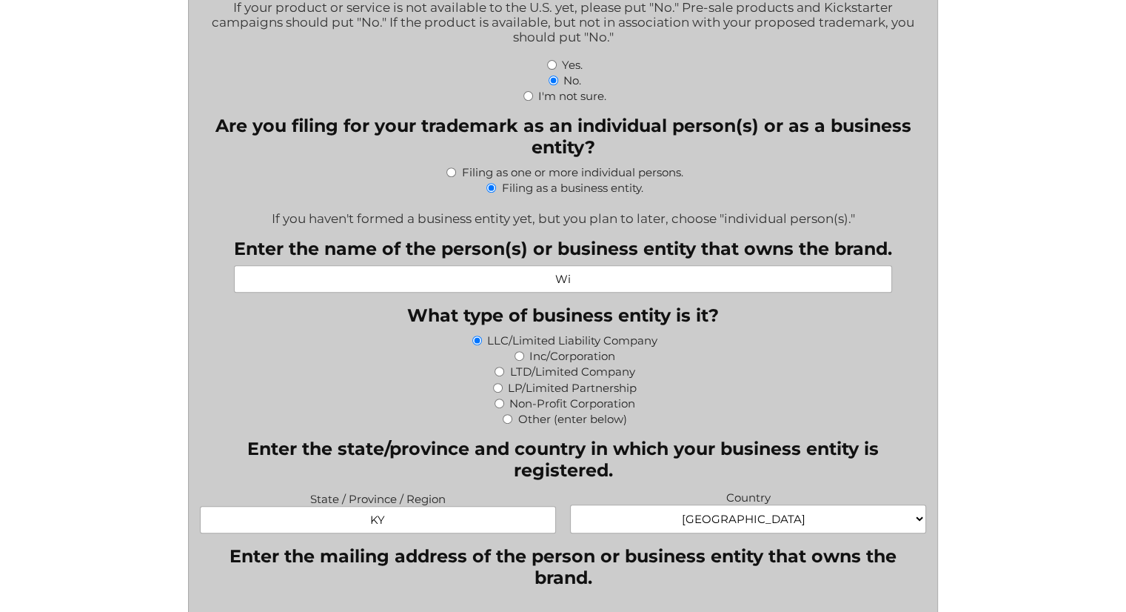
type input "W"
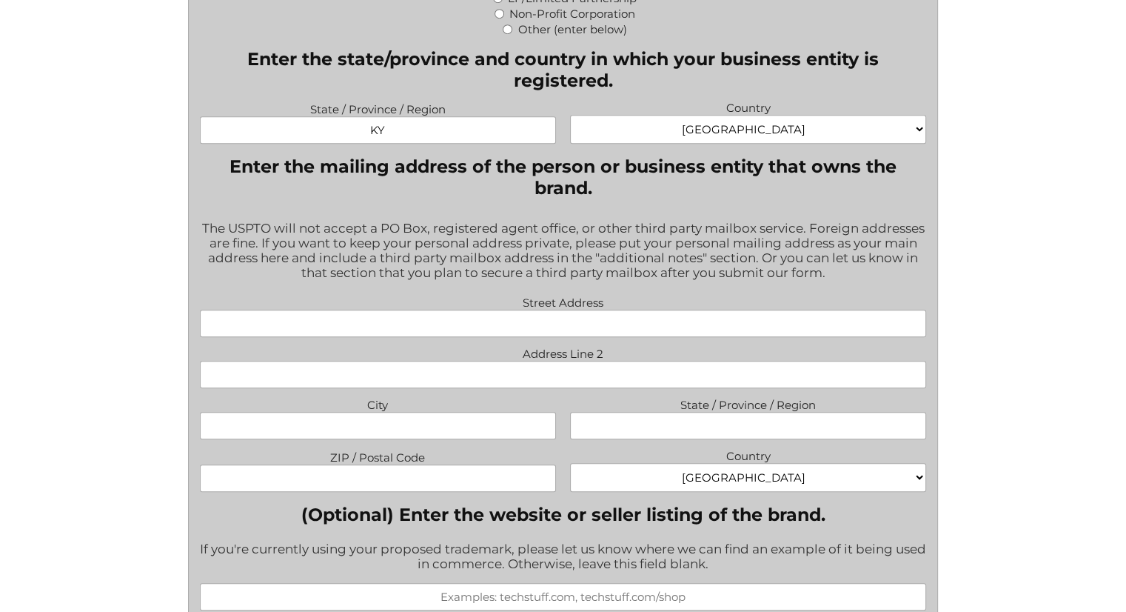
scroll to position [990, 0]
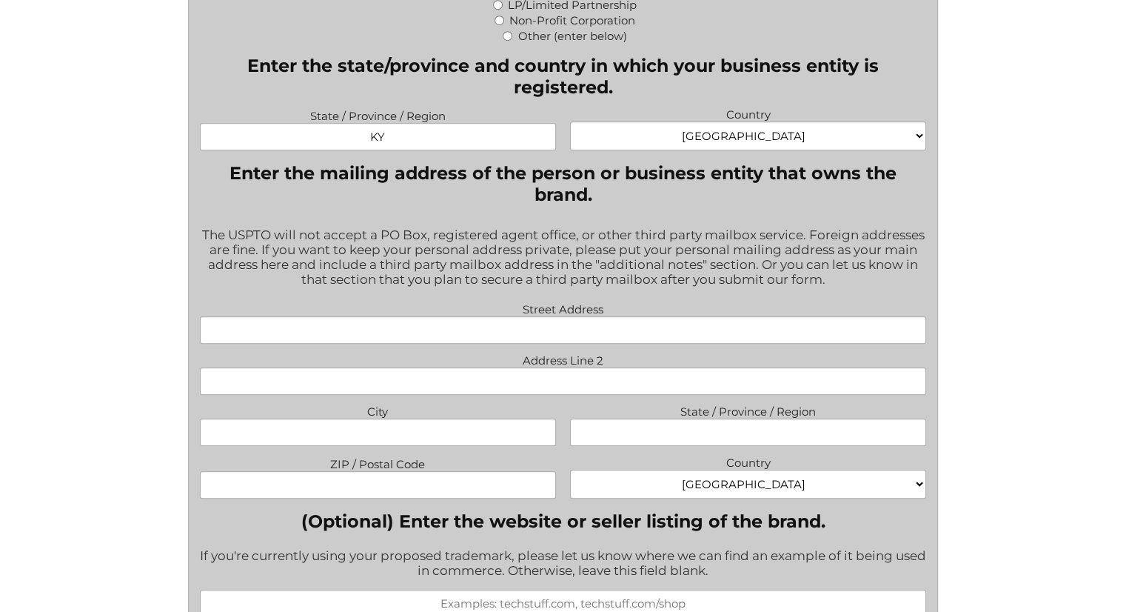
type input "[PERSON_NAME]"
